Goal: Task Accomplishment & Management: Use online tool/utility

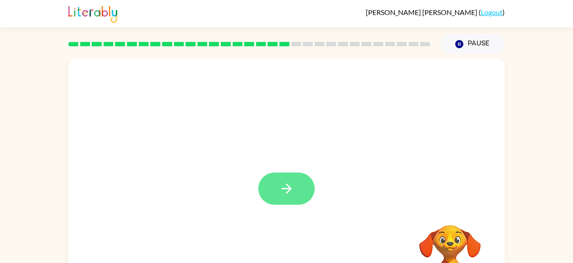
click at [290, 186] on icon "button" at bounding box center [286, 188] width 15 height 15
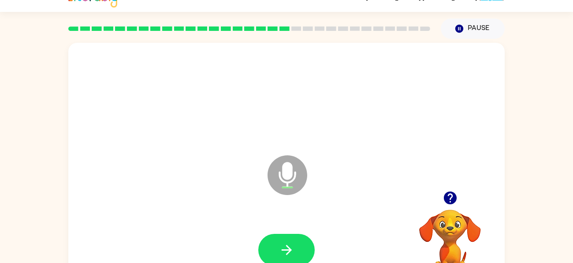
scroll to position [17, 0]
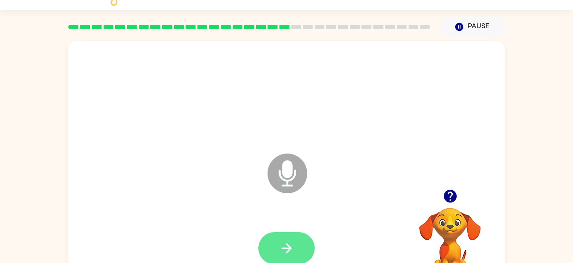
click at [273, 249] on button "button" at bounding box center [286, 248] width 56 height 32
click at [291, 250] on icon "button" at bounding box center [286, 247] width 15 height 15
click at [289, 248] on icon "button" at bounding box center [286, 248] width 10 height 10
click at [445, 232] on video "Your browser must support playing .mp4 files to use Literably. Please try using…" at bounding box center [450, 238] width 88 height 88
click at [288, 246] on icon "button" at bounding box center [286, 247] width 15 height 15
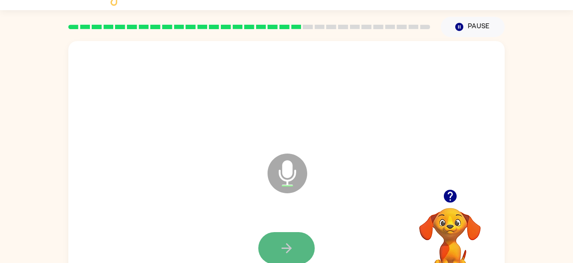
click at [290, 247] on icon "button" at bounding box center [286, 248] width 10 height 10
click at [288, 248] on icon "button" at bounding box center [286, 248] width 10 height 10
click at [289, 243] on icon "button" at bounding box center [286, 247] width 15 height 15
click at [289, 244] on icon "button" at bounding box center [286, 247] width 15 height 15
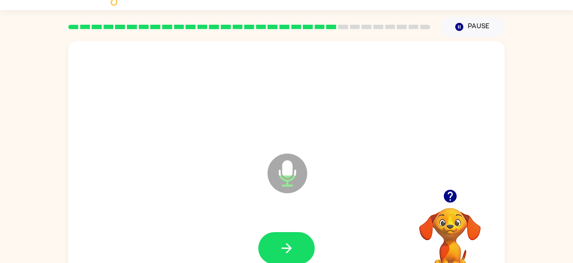
click at [289, 244] on icon "button" at bounding box center [286, 247] width 15 height 15
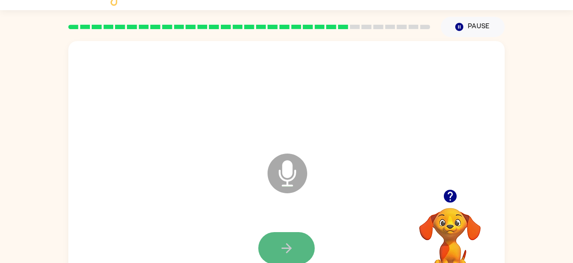
click at [289, 243] on icon "button" at bounding box center [286, 247] width 15 height 15
click at [290, 242] on icon "button" at bounding box center [286, 247] width 15 height 15
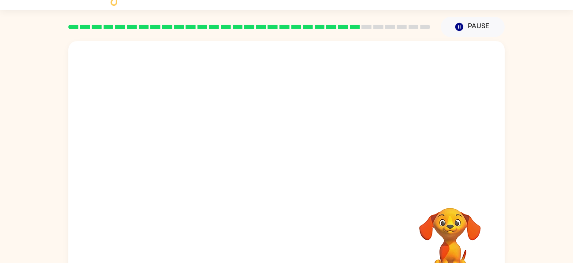
click at [290, 242] on div "Your browser must support playing .mp4 files to use Literably. Please try using…" at bounding box center [286, 167] width 436 height 252
click at [285, 232] on div "Your browser must support playing .mp4 files to use Literably. Please try using…" at bounding box center [286, 167] width 436 height 252
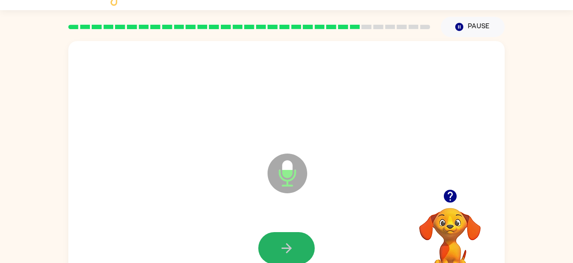
click at [292, 252] on icon "button" at bounding box center [286, 247] width 15 height 15
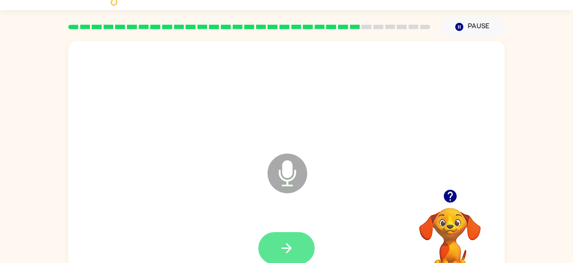
click at [303, 260] on button "button" at bounding box center [286, 248] width 56 height 32
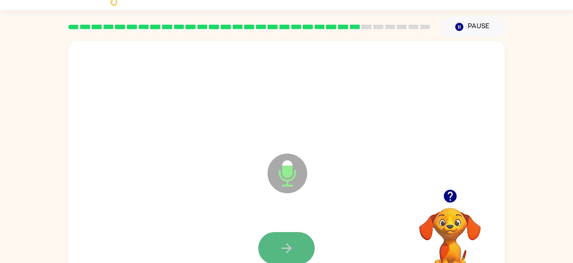
click at [274, 246] on button "button" at bounding box center [286, 248] width 56 height 32
click at [277, 244] on button "button" at bounding box center [286, 248] width 56 height 32
click at [284, 245] on icon "button" at bounding box center [286, 247] width 15 height 15
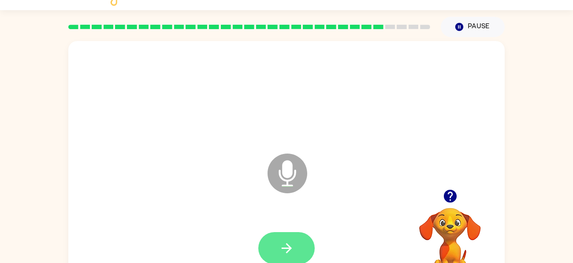
click at [281, 242] on icon "button" at bounding box center [286, 247] width 15 height 15
click at [282, 240] on icon "button" at bounding box center [286, 247] width 15 height 15
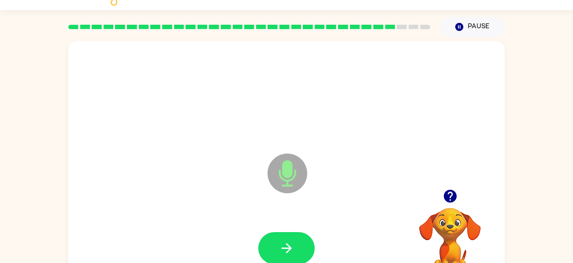
click at [282, 240] on icon "button" at bounding box center [286, 247] width 15 height 15
click at [451, 215] on video "Your browser must support playing .mp4 files to use Literably. Please try using…" at bounding box center [450, 238] width 88 height 88
click at [446, 188] on icon "button" at bounding box center [450, 195] width 15 height 15
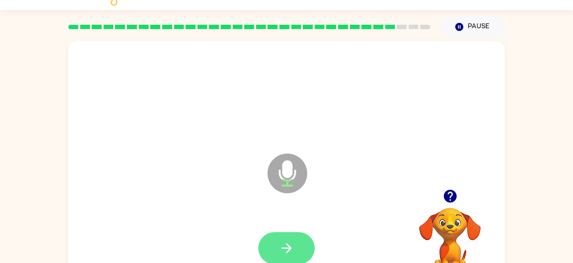
click at [286, 238] on button "button" at bounding box center [286, 248] width 56 height 32
click at [289, 237] on button "button" at bounding box center [286, 248] width 56 height 32
click at [290, 243] on icon "button" at bounding box center [286, 247] width 15 height 15
click at [290, 240] on icon "button" at bounding box center [286, 247] width 15 height 15
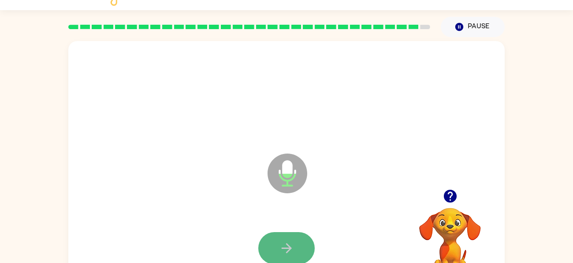
click at [292, 239] on button "button" at bounding box center [286, 248] width 56 height 32
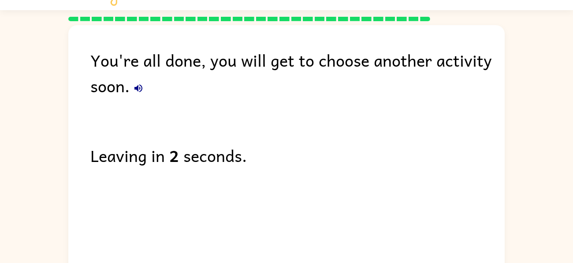
click at [292, 240] on div "You're all done, you will get to choose another activity soon. Leaving in 2 sec…" at bounding box center [286, 148] width 436 height 247
